Goal: Navigation & Orientation: Find specific page/section

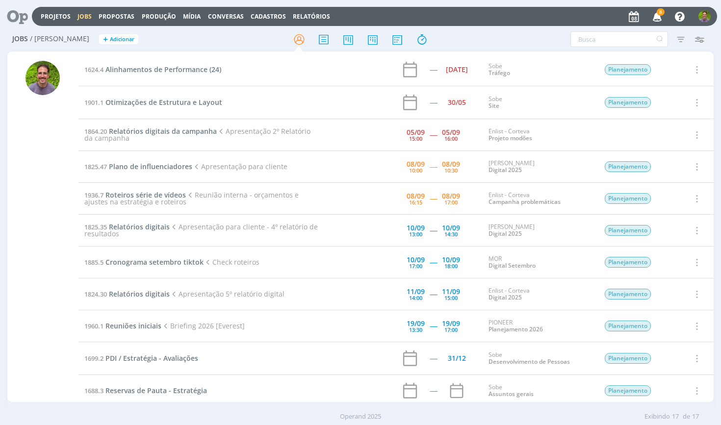
click at [20, 13] on icon at bounding box center [14, 16] width 20 height 19
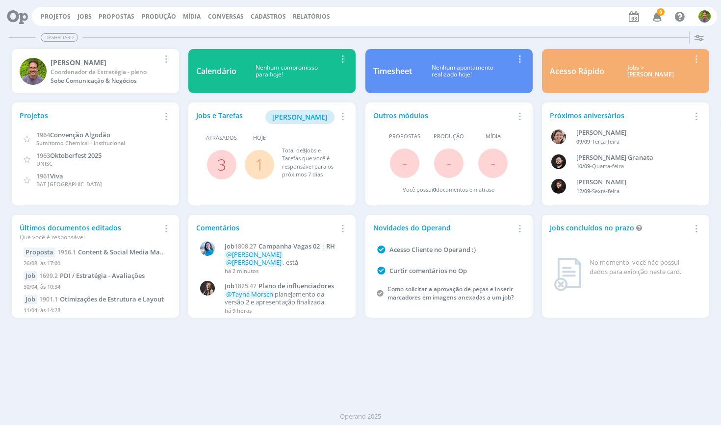
click at [661, 13] on span "8" at bounding box center [660, 11] width 8 height 7
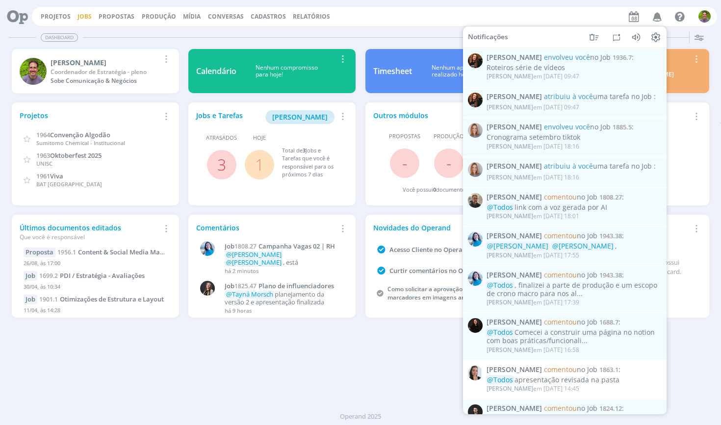
click at [83, 16] on link "Jobs" at bounding box center [84, 16] width 14 height 8
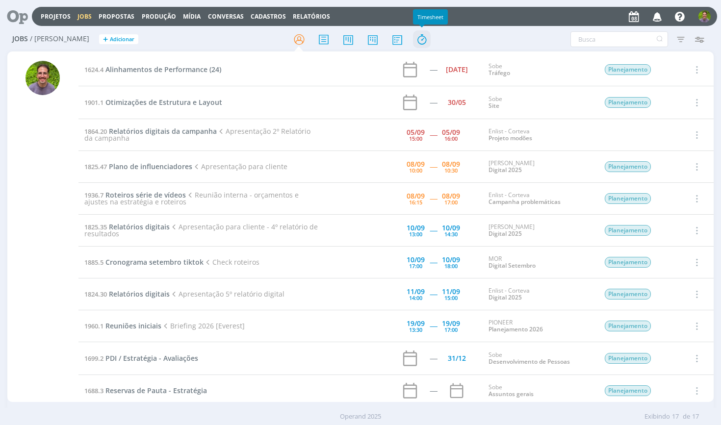
click at [417, 40] on icon at bounding box center [422, 39] width 18 height 19
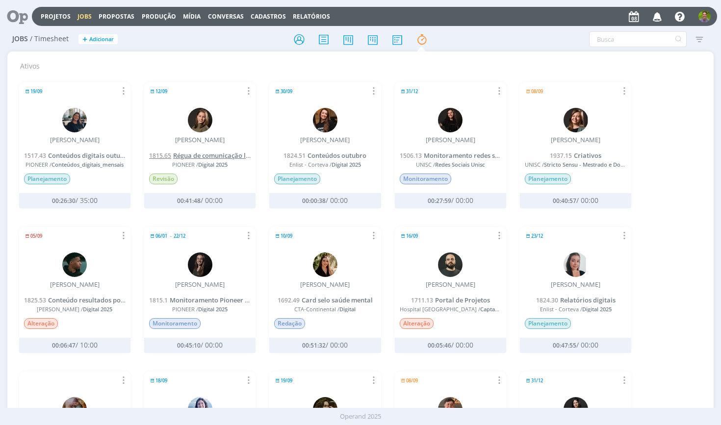
click at [222, 151] on span "Régua de comunicação liderança na safrinha" at bounding box center [241, 155] width 136 height 9
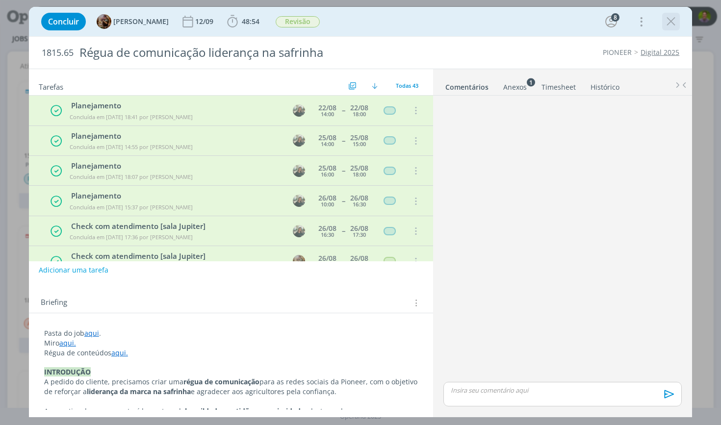
scroll to position [1103, 0]
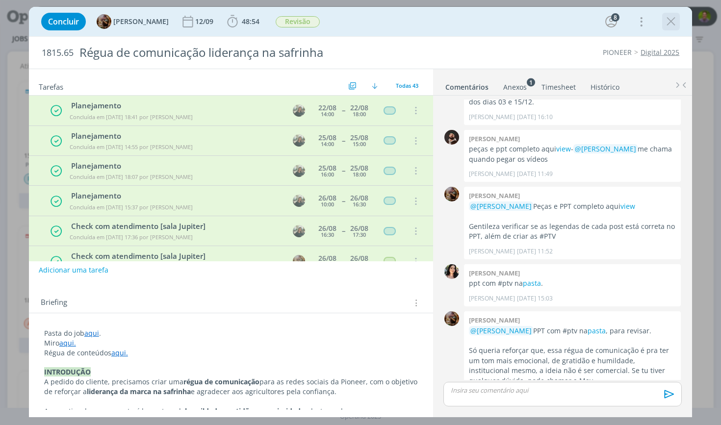
click at [675, 24] on icon "dialog" at bounding box center [670, 21] width 15 height 15
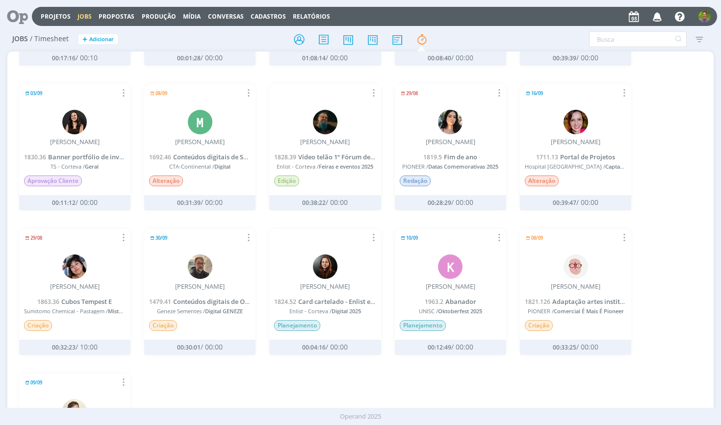
scroll to position [451, 0]
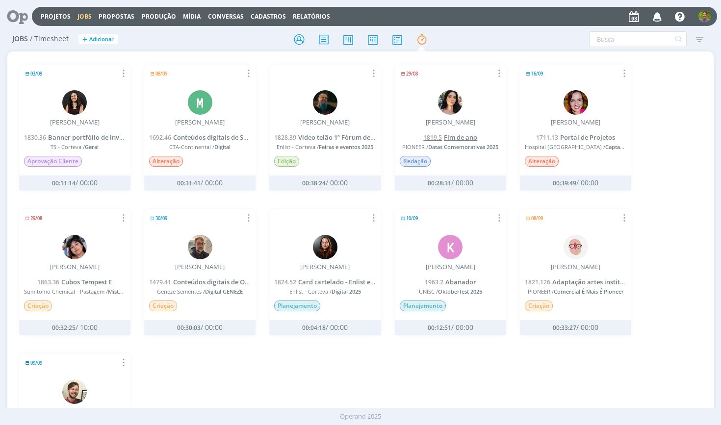
click at [444, 133] on span "Fim de ano" at bounding box center [460, 137] width 33 height 9
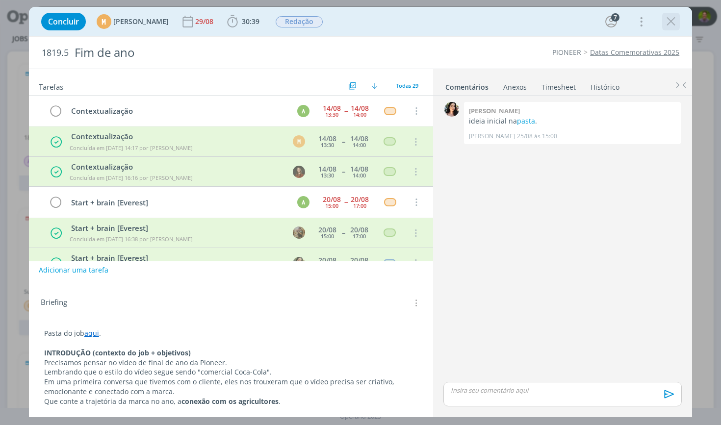
click at [673, 21] on icon "dialog" at bounding box center [670, 21] width 15 height 15
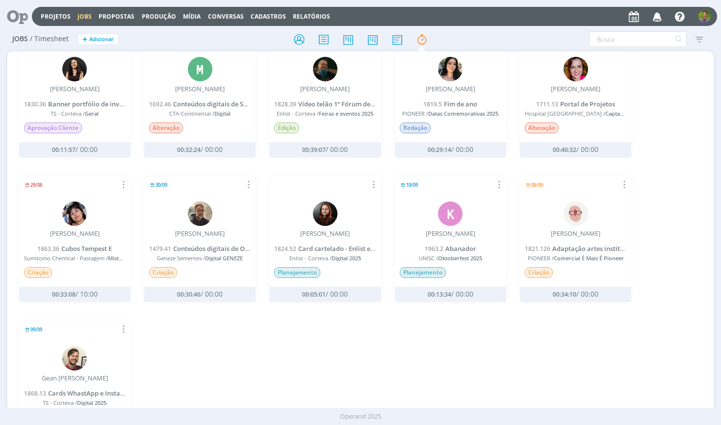
scroll to position [537, 0]
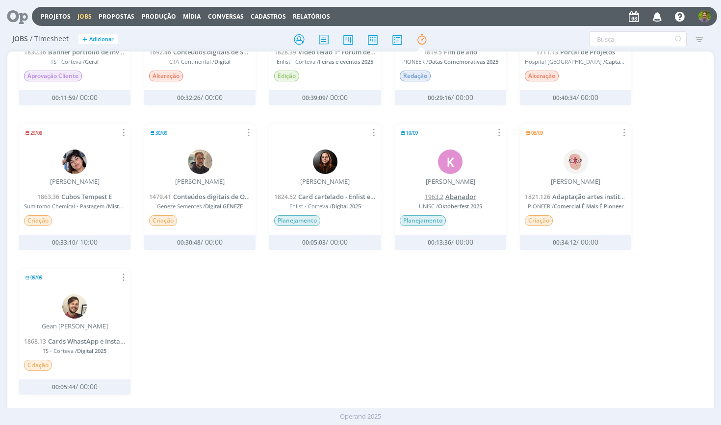
click at [457, 192] on span "Abanador" at bounding box center [460, 196] width 31 height 9
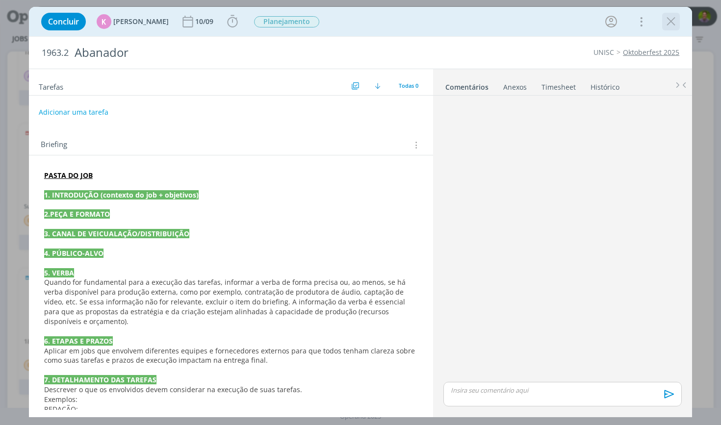
click at [667, 23] on icon "dialog" at bounding box center [670, 21] width 15 height 15
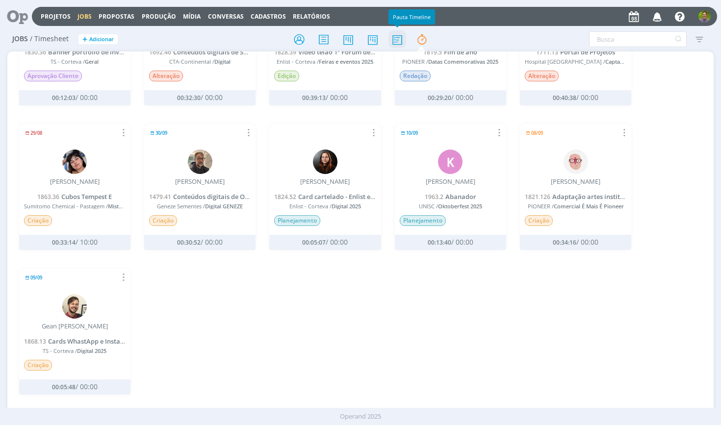
click at [400, 41] on icon at bounding box center [397, 39] width 18 height 19
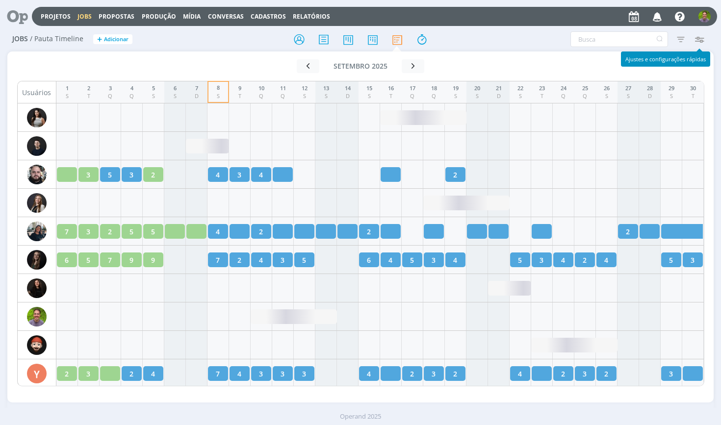
click at [700, 38] on icon "button" at bounding box center [699, 39] width 18 height 18
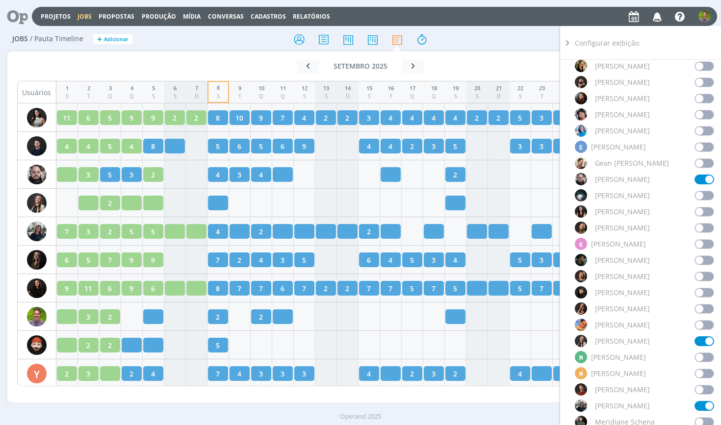
scroll to position [494, 0]
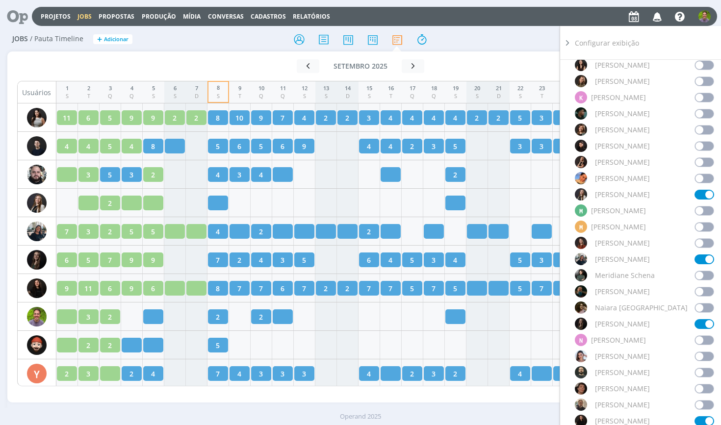
click at [697, 347] on div "Selecionar equipe: Selecione Marcar todos Sem responsável Alessandro Mença A Al…" at bounding box center [643, 86] width 139 height 982
click at [699, 340] on span at bounding box center [704, 340] width 20 height 10
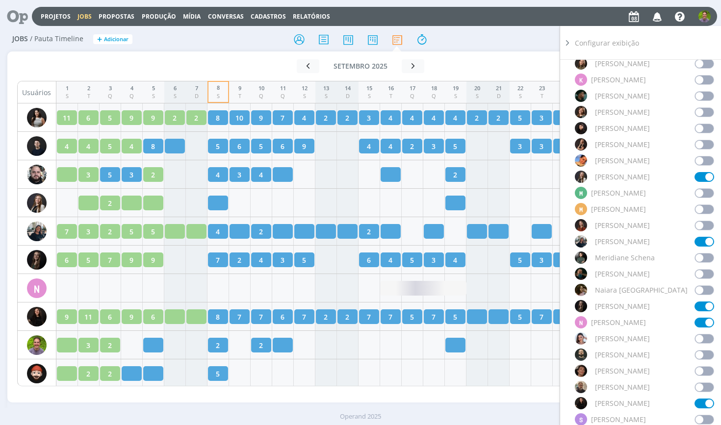
scroll to position [575, 0]
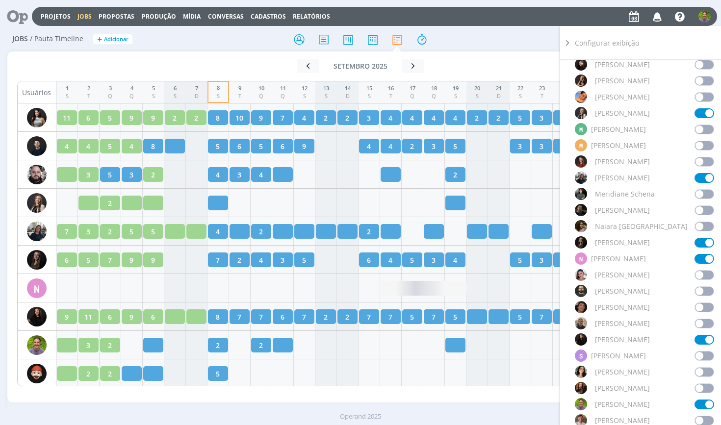
click at [704, 125] on span at bounding box center [704, 129] width 20 height 10
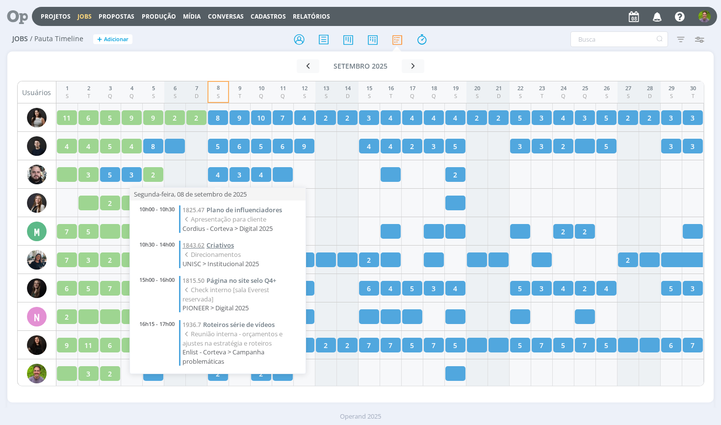
click at [204, 242] on span "1843.62" at bounding box center [193, 245] width 22 height 8
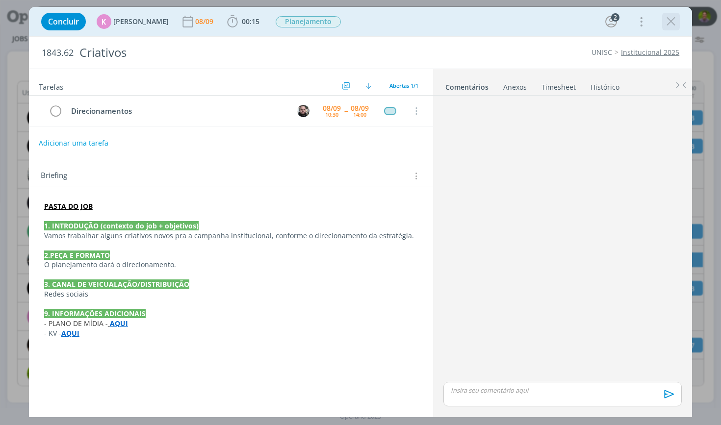
click at [671, 22] on icon "dialog" at bounding box center [670, 21] width 15 height 15
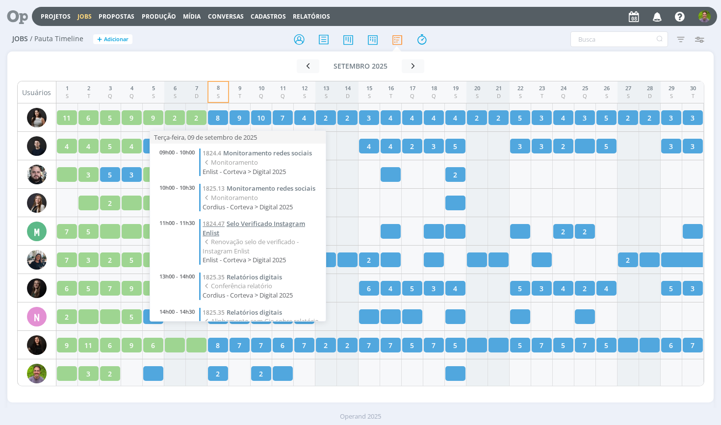
click at [242, 219] on span "Selo Verificado Instagram Enlist" at bounding box center [253, 228] width 102 height 18
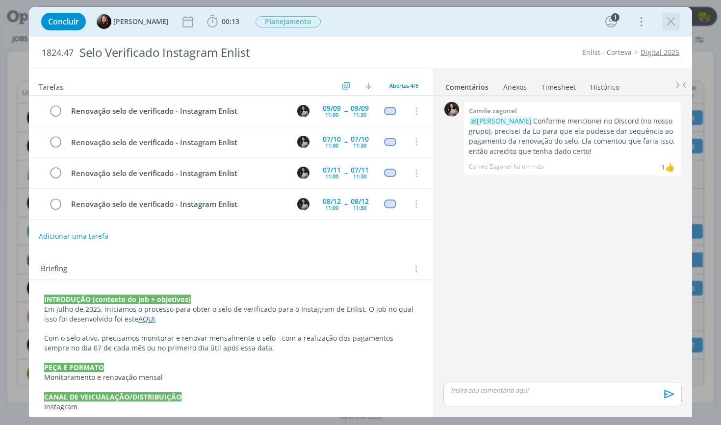
click at [671, 19] on icon "dialog" at bounding box center [670, 21] width 15 height 15
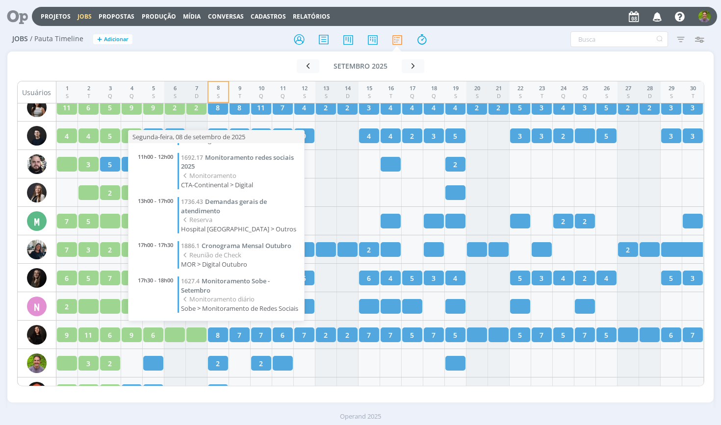
scroll to position [181, 0]
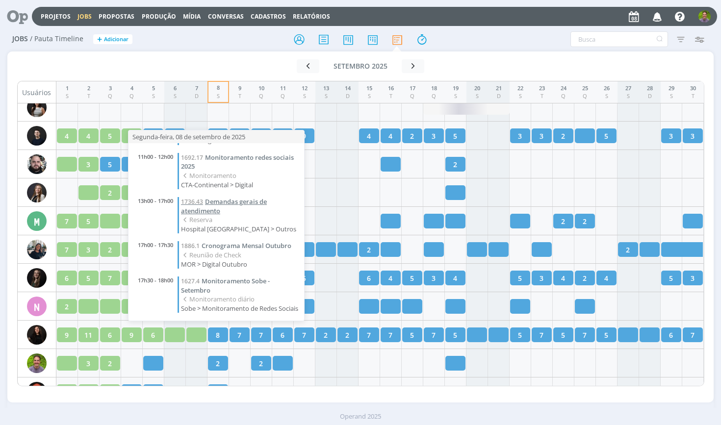
click at [234, 197] on span "Demandas gerais de atendimento" at bounding box center [224, 206] width 86 height 18
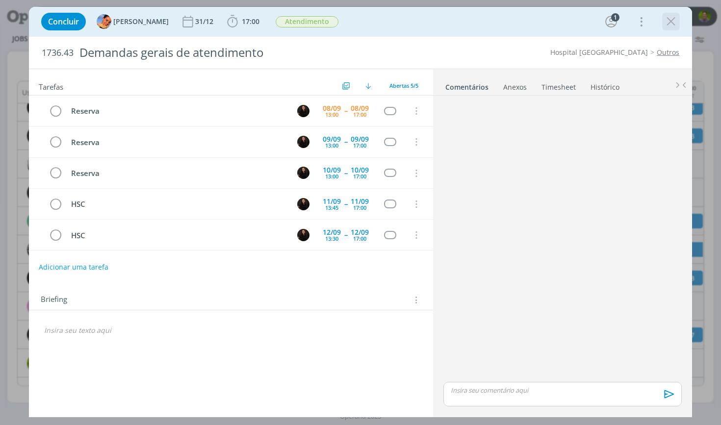
click at [669, 24] on icon "dialog" at bounding box center [670, 21] width 15 height 15
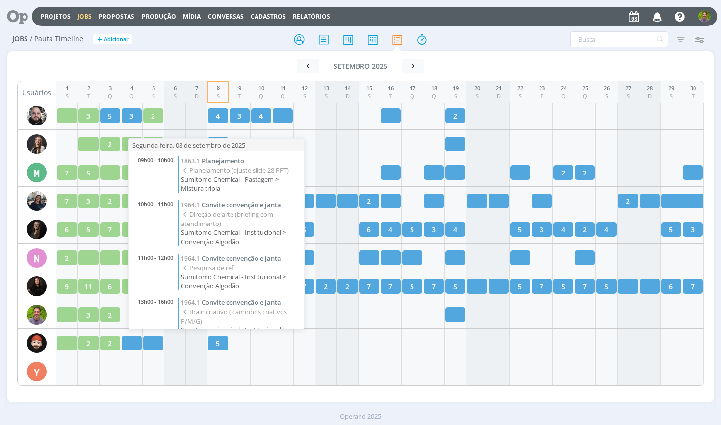
click at [238, 205] on span "Convite convenção e janta" at bounding box center [240, 204] width 79 height 9
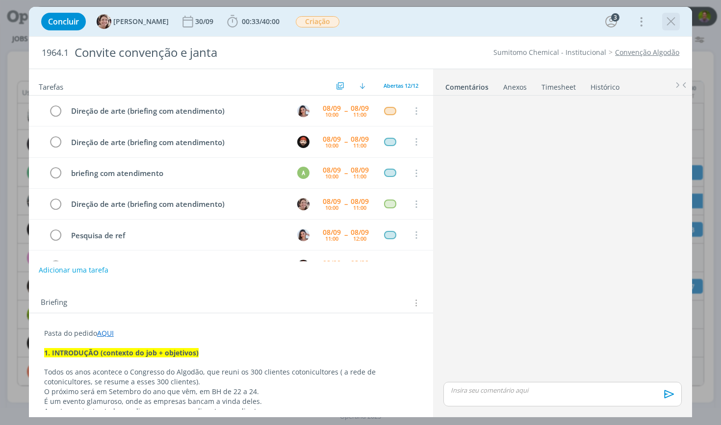
click at [669, 18] on icon "dialog" at bounding box center [670, 21] width 15 height 15
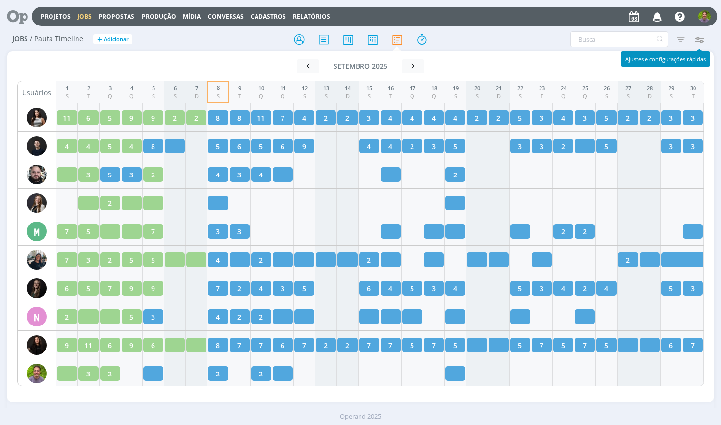
click at [700, 33] on icon "button" at bounding box center [699, 39] width 18 height 18
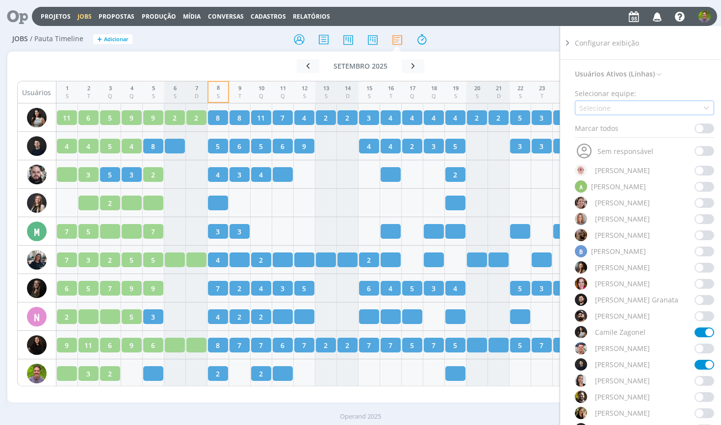
click at [640, 112] on div "Selecione" at bounding box center [643, 107] width 139 height 15
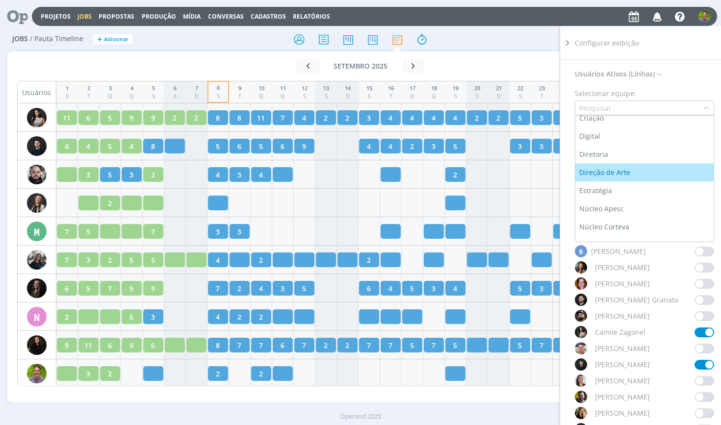
scroll to position [78, 0]
click at [622, 165] on li "Estratégia" at bounding box center [644, 173] width 138 height 18
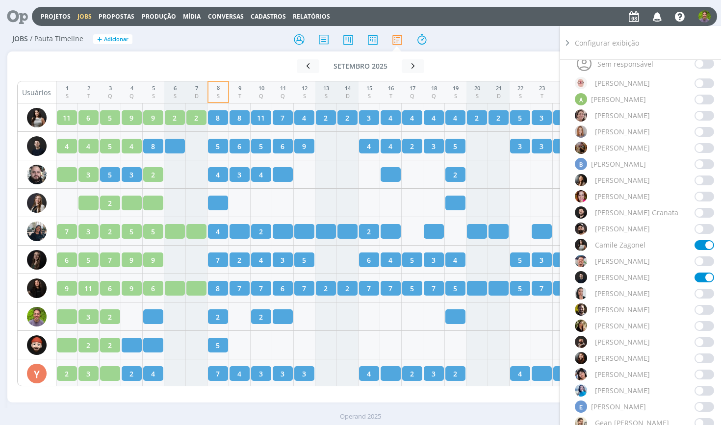
scroll to position [151, 0]
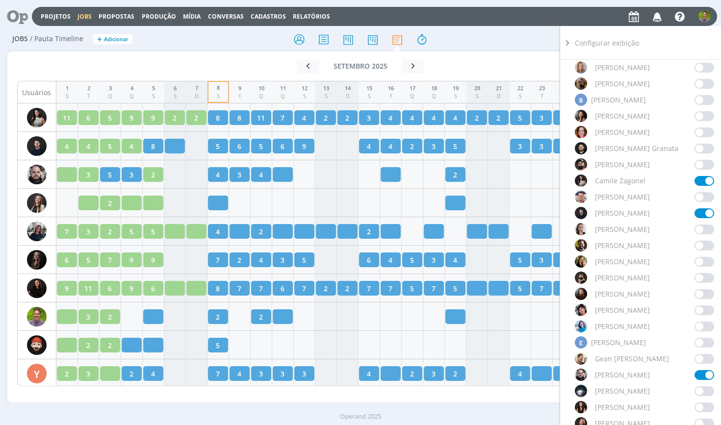
click at [695, 328] on span at bounding box center [704, 327] width 20 height 10
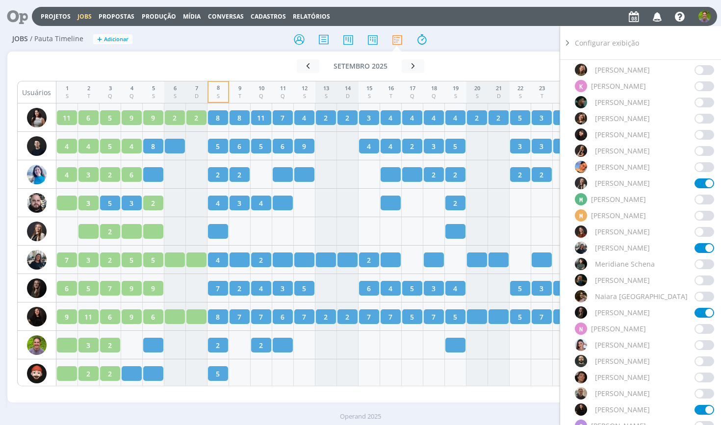
scroll to position [735, 0]
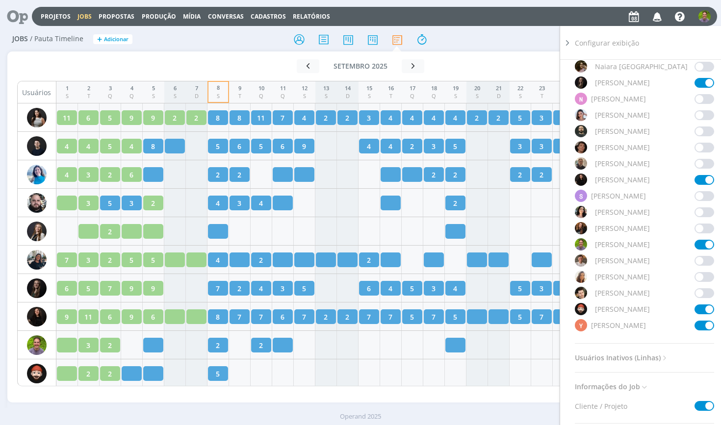
click at [464, 50] on div "Jobs / Pauta Timeline + Adicionar Filtrar Filtrar [GEOGRAPHIC_DATA] Tipo Jobs e…" at bounding box center [360, 39] width 706 height 25
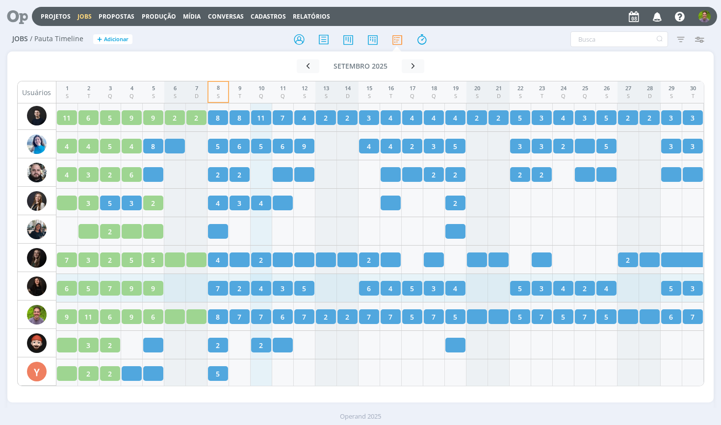
scroll to position [0, 0]
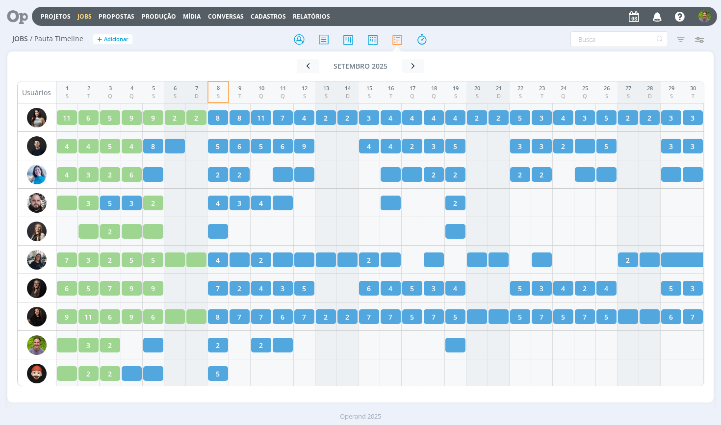
click at [254, 50] on div "Jobs / Pauta Timeline + Adicionar Filtrar Filtrar [GEOGRAPHIC_DATA] Tipo Jobs e…" at bounding box center [360, 39] width 706 height 25
click at [17, 16] on icon at bounding box center [14, 16] width 20 height 19
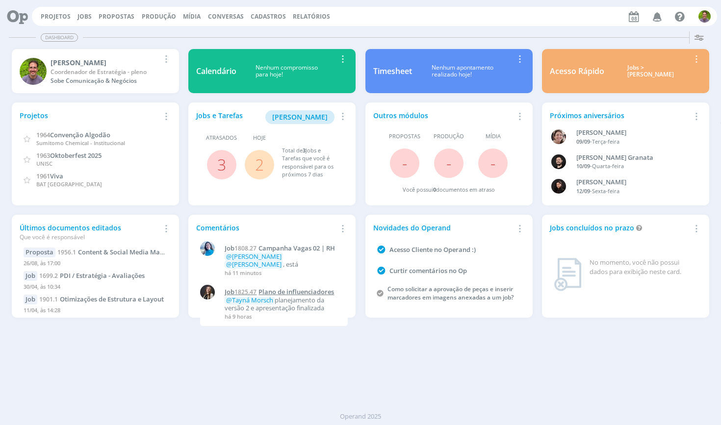
click at [309, 290] on span "Plano de influenciadores" at bounding box center [295, 291] width 75 height 9
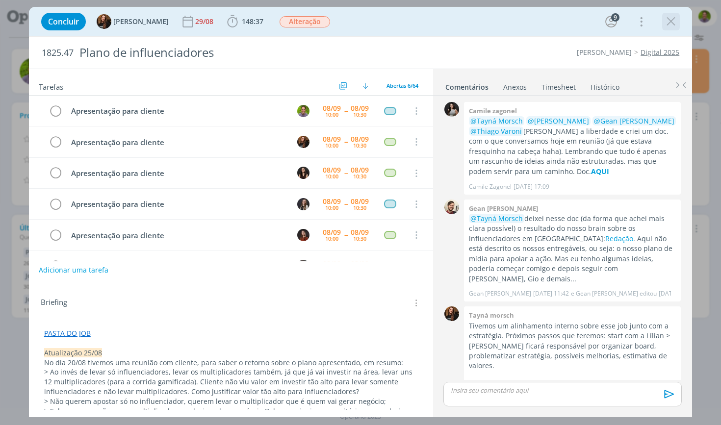
scroll to position [367, 0]
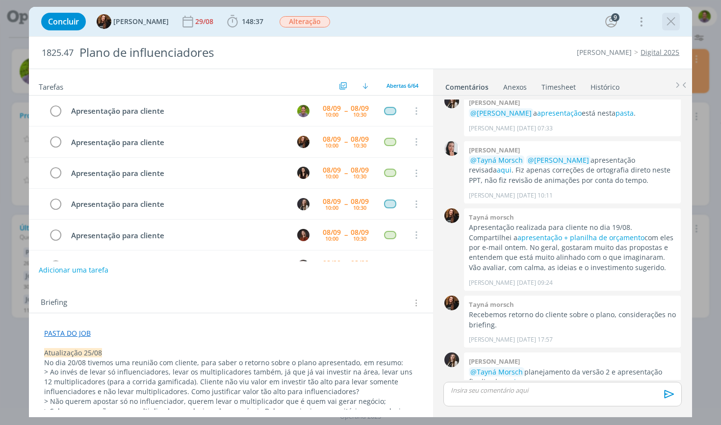
click at [672, 20] on icon "dialog" at bounding box center [670, 21] width 15 height 15
